Goal: Browse casually

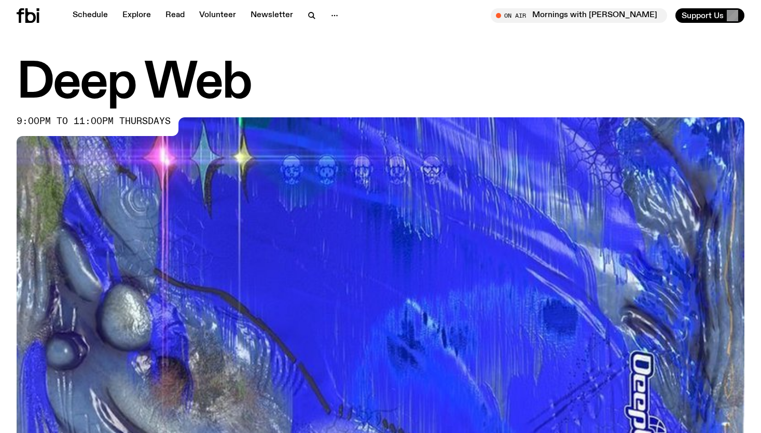
scroll to position [303, 0]
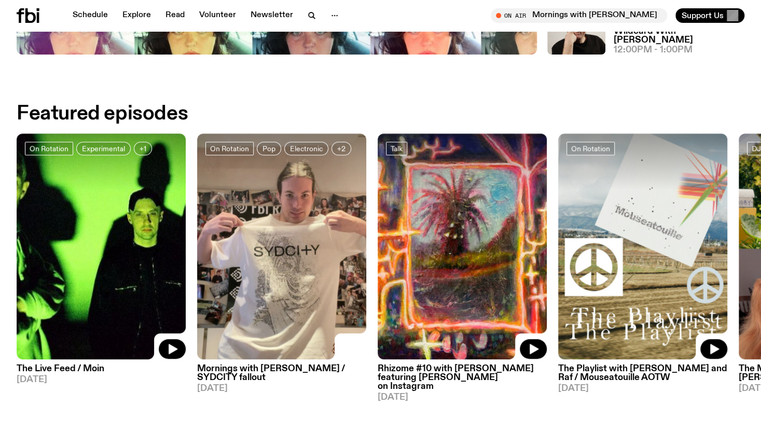
scroll to position [511, 0]
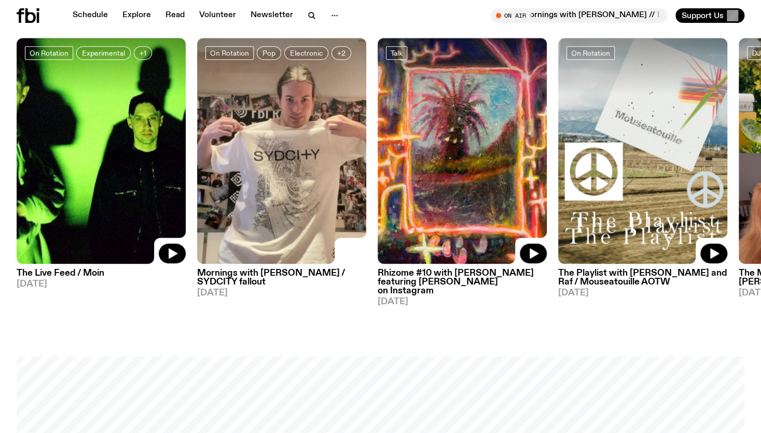
click at [625, 280] on h3 "The Playlist with Jim and Raf / Mouseatouille AOTW" at bounding box center [643, 278] width 169 height 18
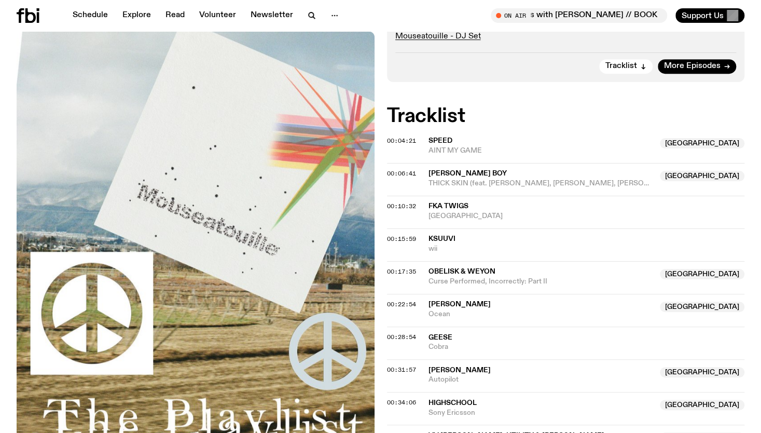
scroll to position [459, 0]
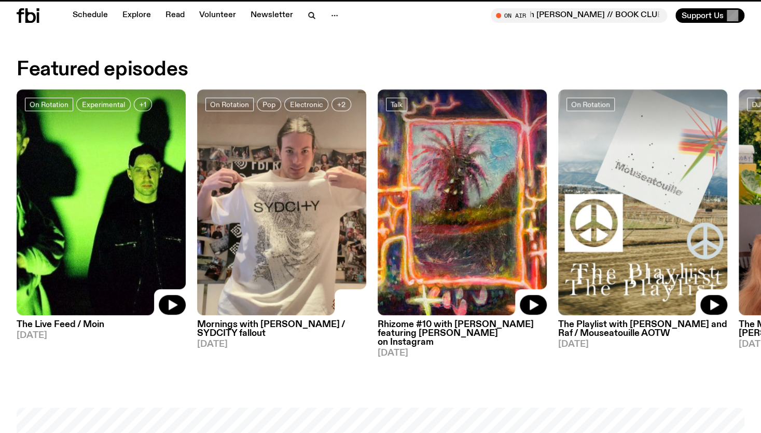
scroll to position [511, 0]
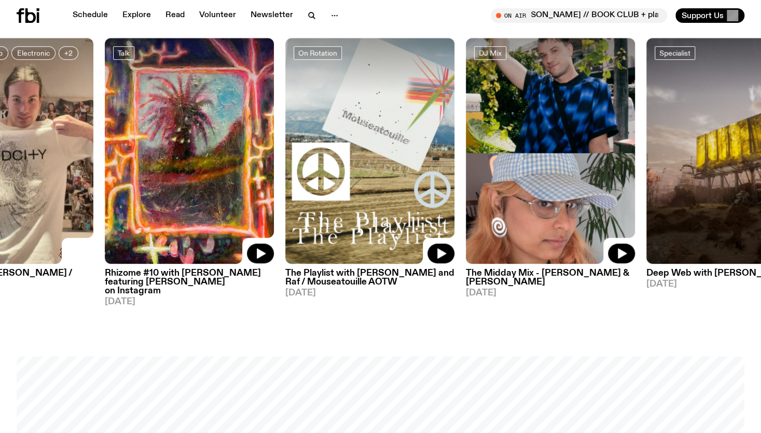
drag, startPoint x: 662, startPoint y: 200, endPoint x: 368, endPoint y: 161, distance: 296.3
click at [368, 161] on img at bounding box center [369, 151] width 169 height 226
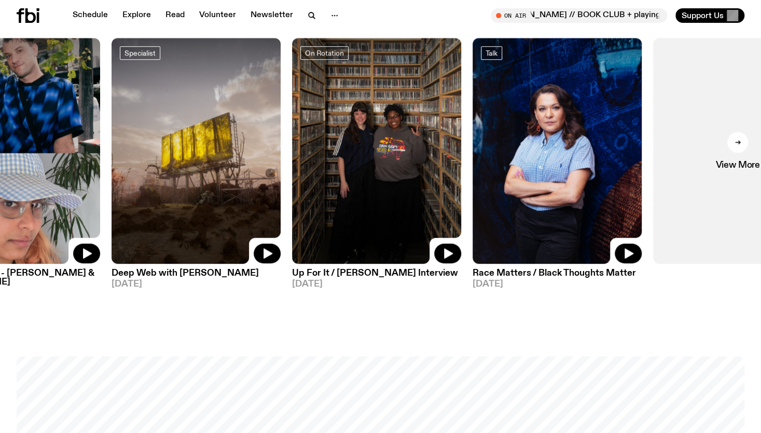
drag, startPoint x: 671, startPoint y: 177, endPoint x: 224, endPoint y: 155, distance: 446.9
click at [224, 155] on img at bounding box center [196, 151] width 169 height 226
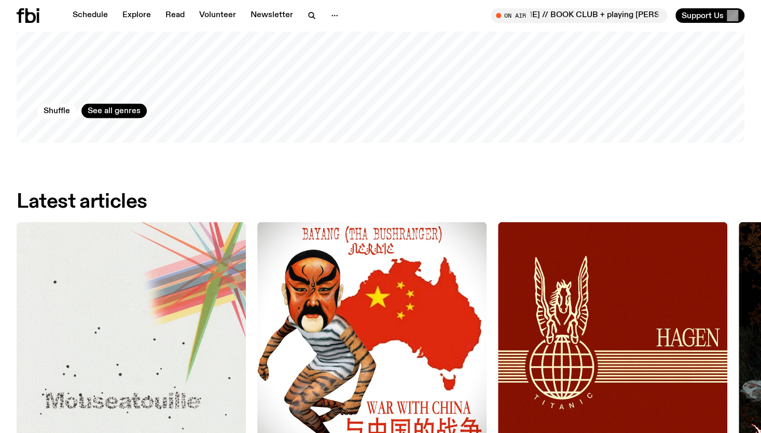
scroll to position [1393, 0]
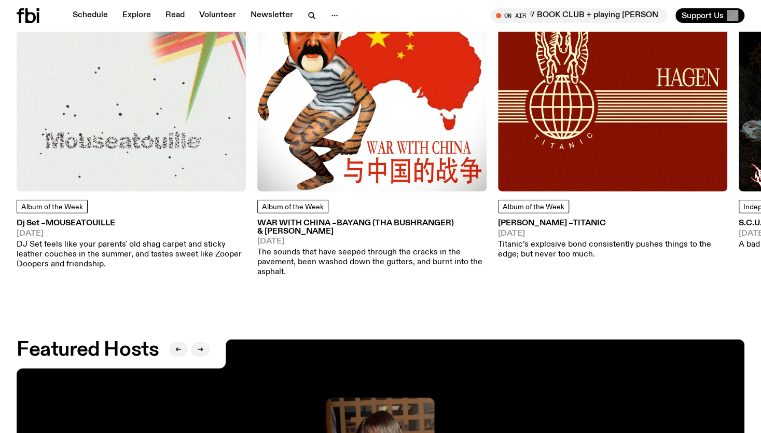
click at [160, 240] on p "DJ Set feels like your parents' old shag carpet and sticky leather couches in t…" at bounding box center [131, 255] width 229 height 30
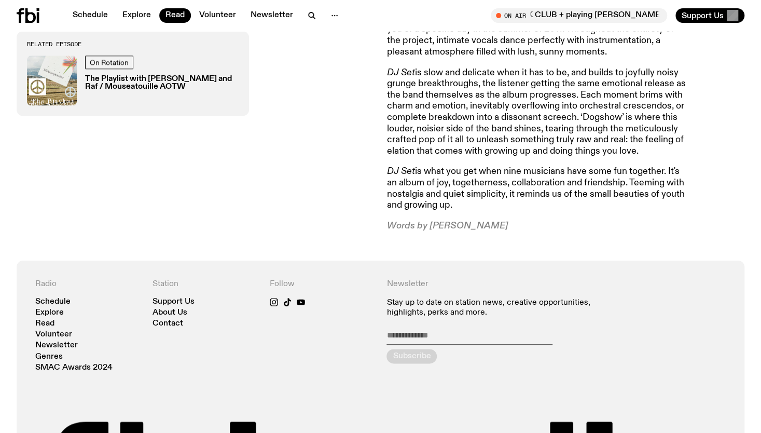
scroll to position [770, 0]
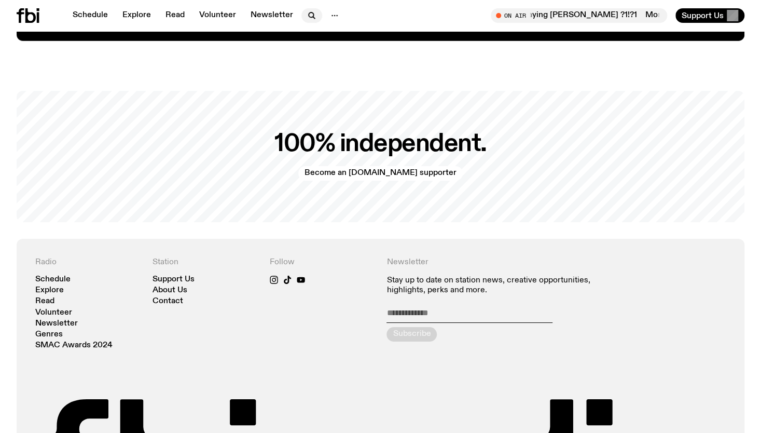
scroll to position [2017, 0]
